Goal: Information Seeking & Learning: Find specific fact

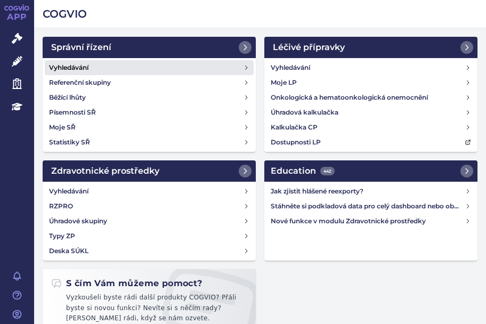
click at [68, 59] on div "Vyhledávání Referenční skupiny Běžící lhůty Písemnosti SŘ Moje SŘ Statistiky SŘ" at bounding box center [149, 105] width 213 height 94
click at [66, 66] on h4 "Vyhledávání" at bounding box center [68, 67] width 39 height 11
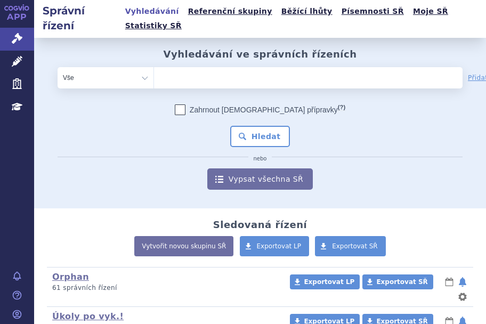
click at [176, 67] on ul at bounding box center [276, 75] width 245 height 17
click at [154, 67] on select at bounding box center [153, 77] width 1 height 21
paste input "0209099"
type input "0209099"
select select "0209099"
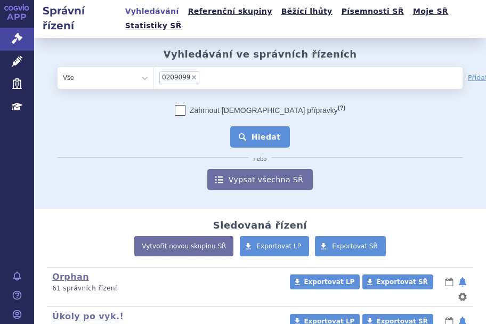
click at [272, 126] on button "Hledat" at bounding box center [260, 136] width 60 height 21
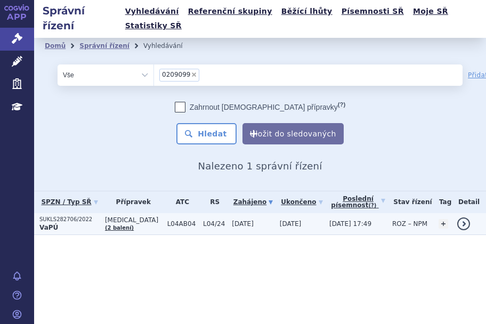
click at [78, 223] on p "VaPÚ" at bounding box center [69, 227] width 60 height 9
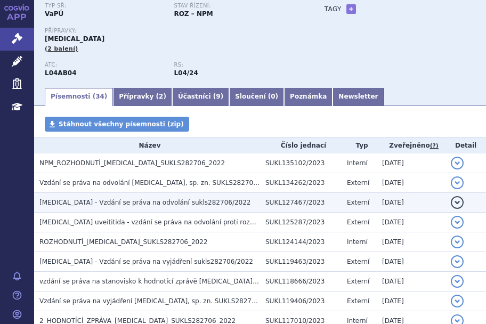
scroll to position [213, 0]
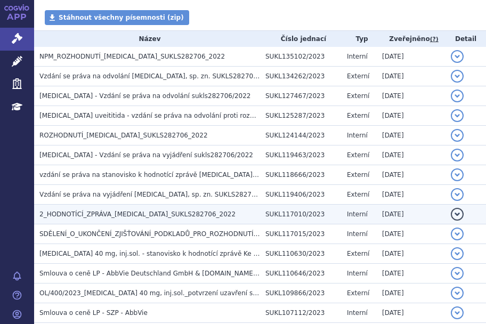
click at [131, 210] on span "2_HODNOTÍCÍ_ZPRÁVA_[MEDICAL_DATA]_SUKLS282706_2022" at bounding box center [137, 213] width 196 height 7
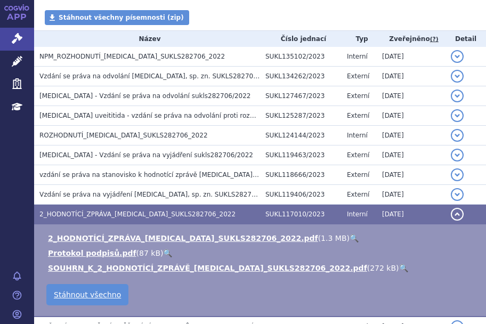
click at [350, 234] on link "🔍" at bounding box center [354, 238] width 9 height 9
